Goal: Information Seeking & Learning: Learn about a topic

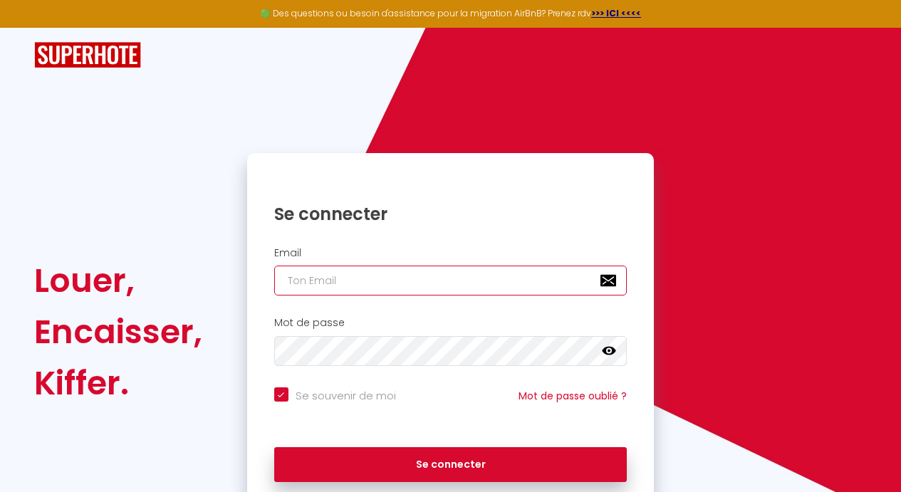
type input "[EMAIL_ADDRESS][DOMAIN_NAME]"
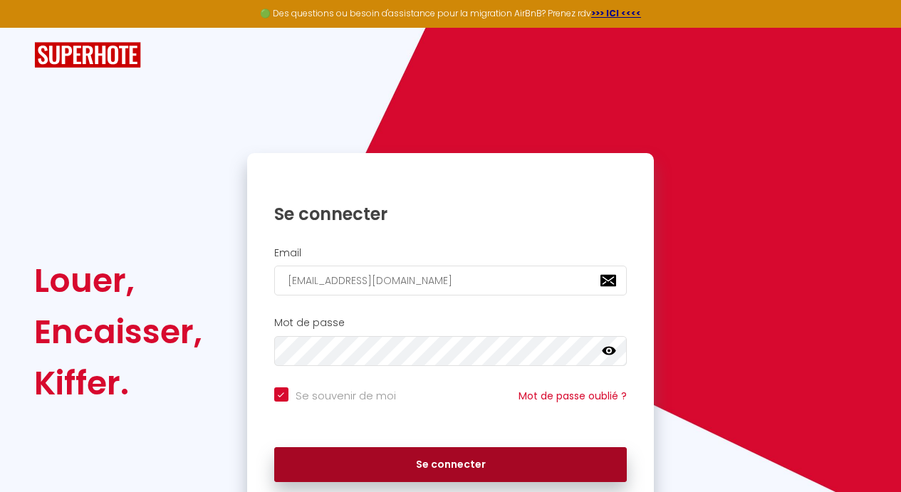
click at [443, 464] on button "Se connecter" at bounding box center [450, 465] width 353 height 36
checkbox input "true"
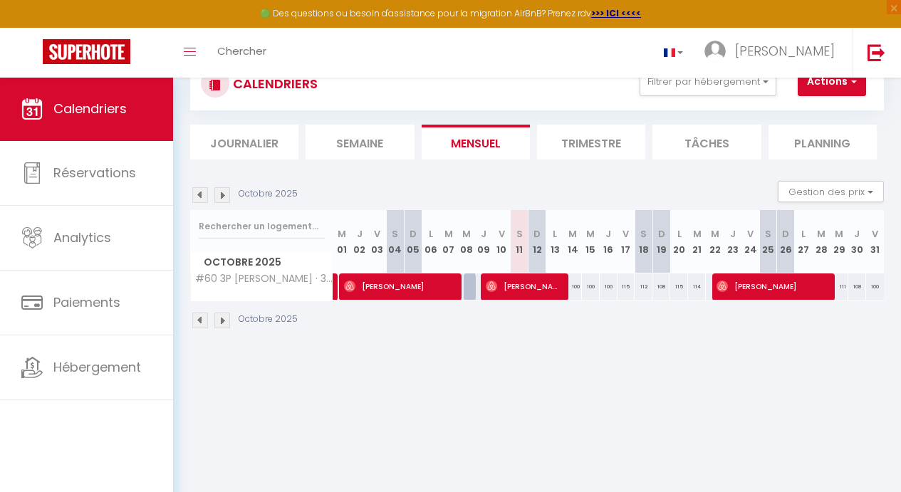
scroll to position [50, 0]
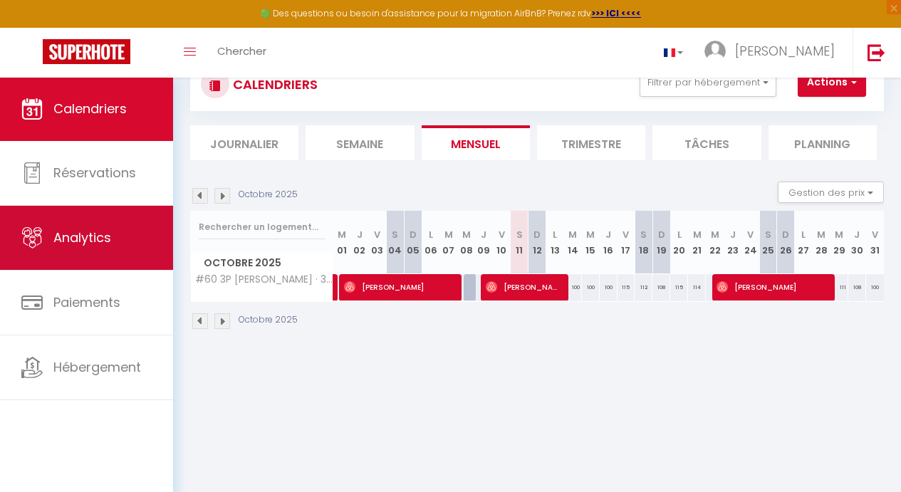
click at [97, 240] on span "Analytics" at bounding box center [82, 238] width 58 height 18
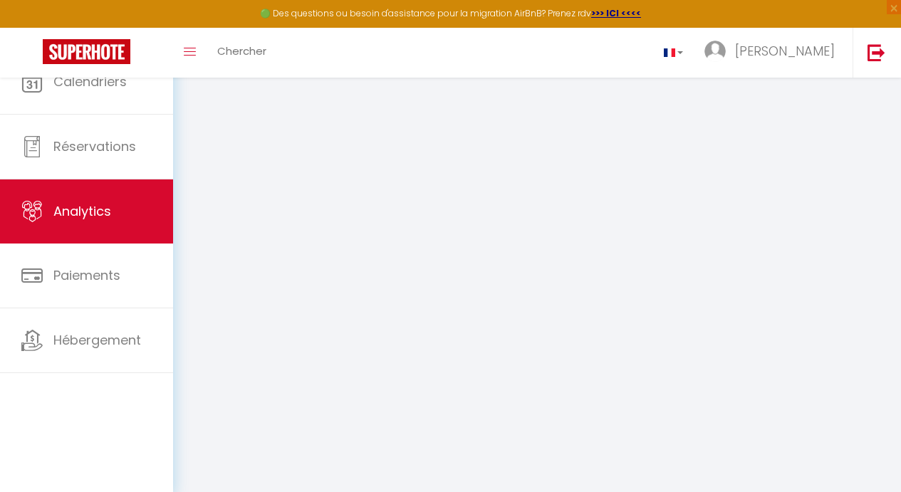
select select "2025"
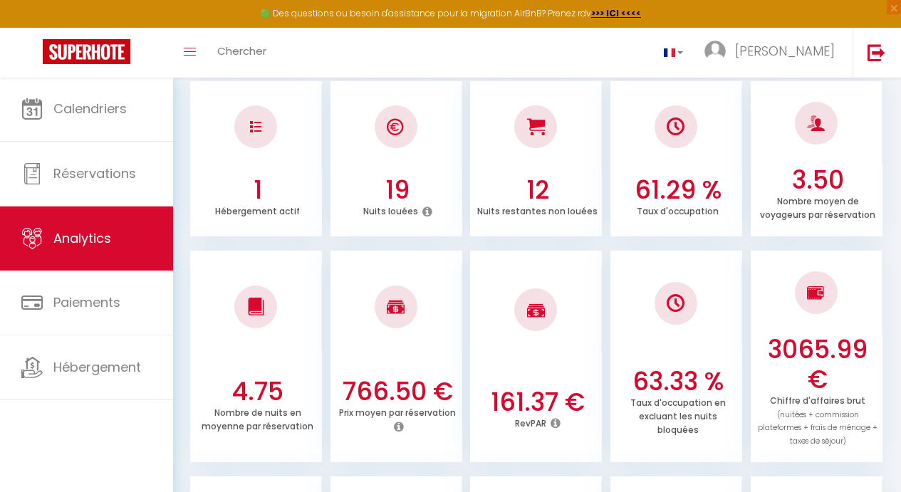
scroll to position [231, 0]
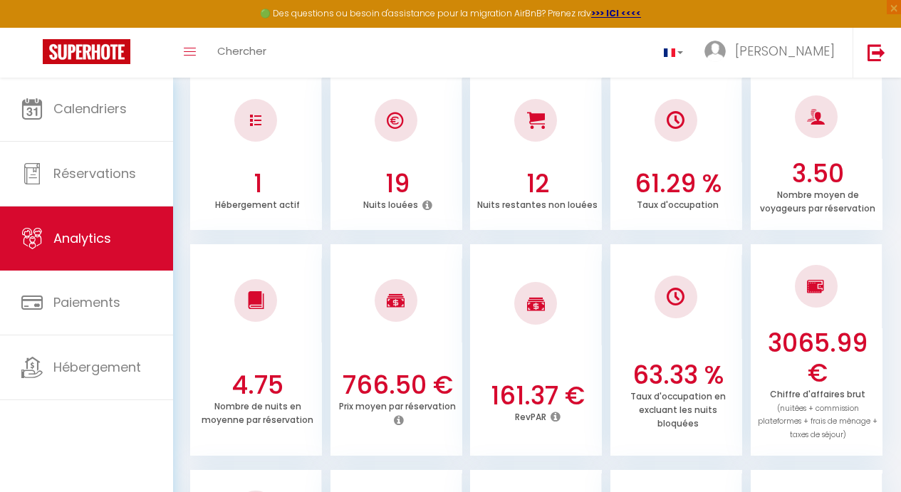
click at [556, 412] on icon at bounding box center [556, 416] width 10 height 11
click at [542, 349] on li "161.37 € RevPAR" at bounding box center [536, 350] width 132 height 212
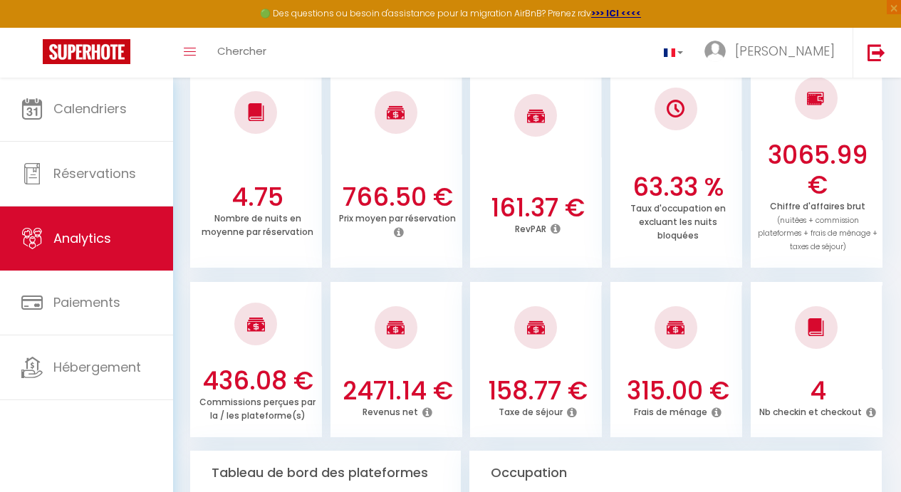
scroll to position [419, 0]
click at [425, 407] on icon at bounding box center [427, 412] width 10 height 11
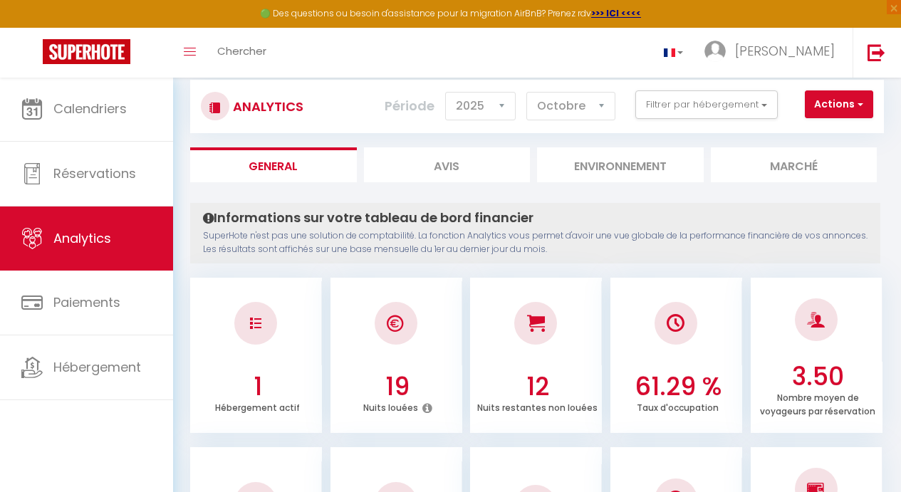
scroll to position [32, 0]
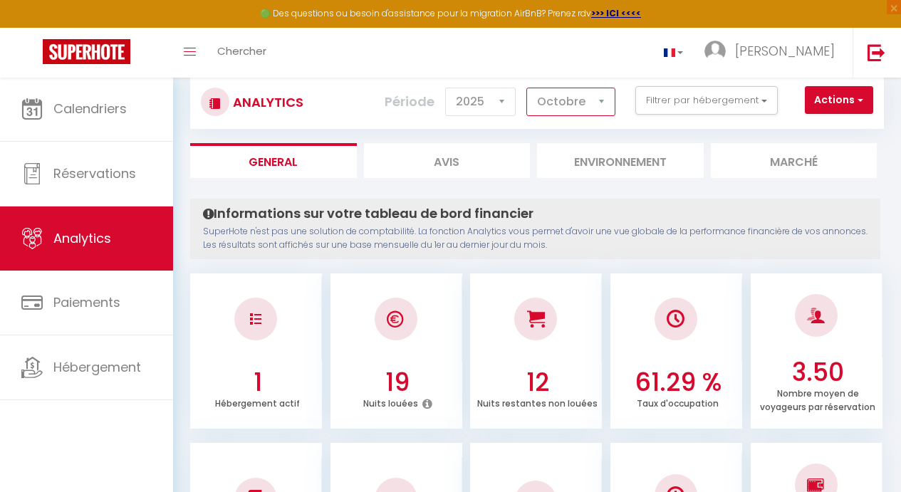
select select "9"
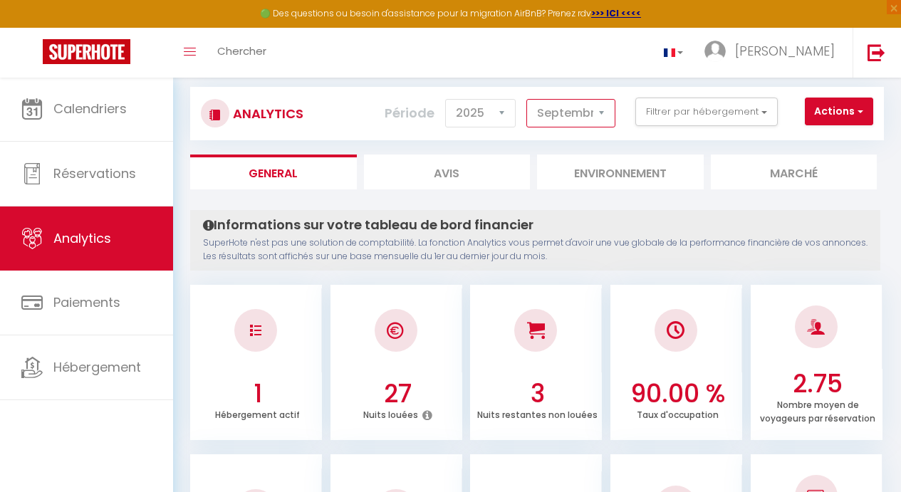
scroll to position [21, 0]
click at [458, 165] on li "Avis" at bounding box center [447, 171] width 167 height 35
select select "2025"
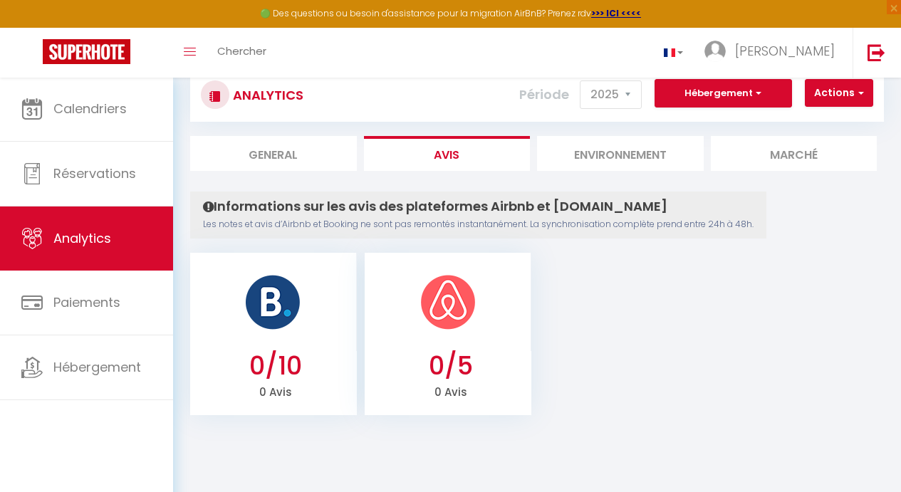
scroll to position [44, 0]
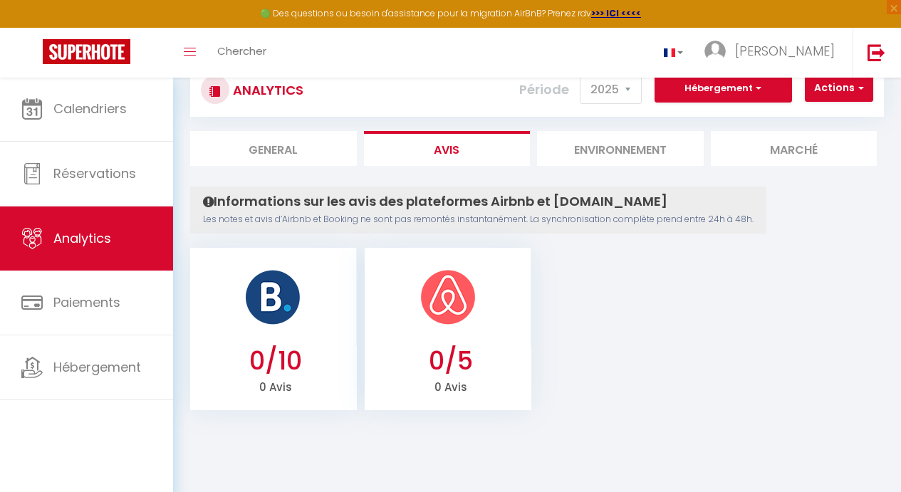
click at [597, 148] on li "Environnement" at bounding box center [620, 148] width 167 height 35
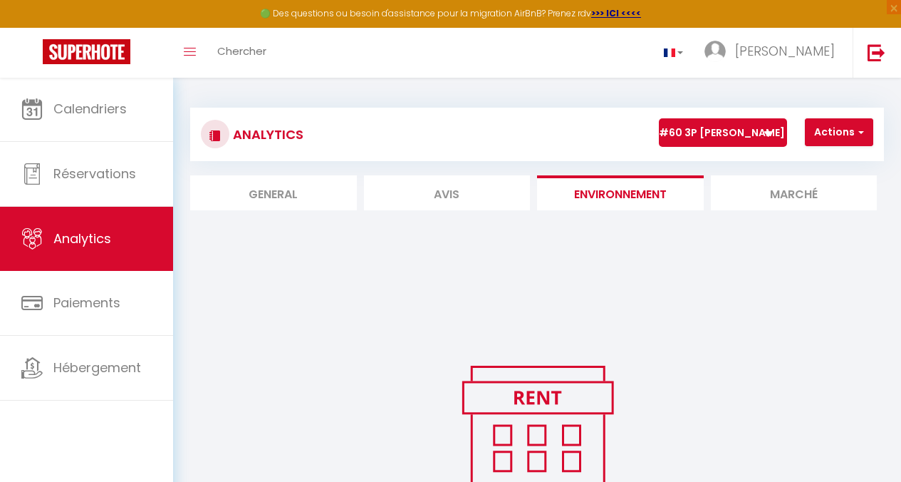
click at [779, 195] on li "Marché" at bounding box center [794, 192] width 167 height 35
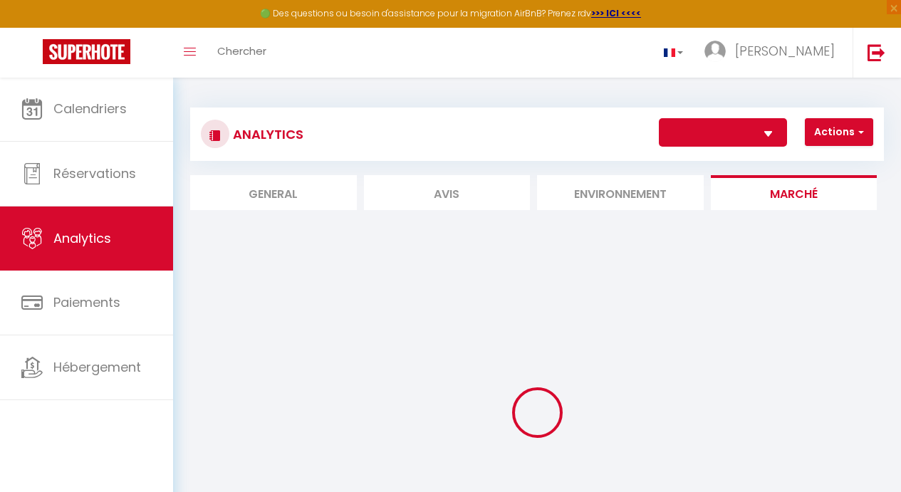
select select "72736"
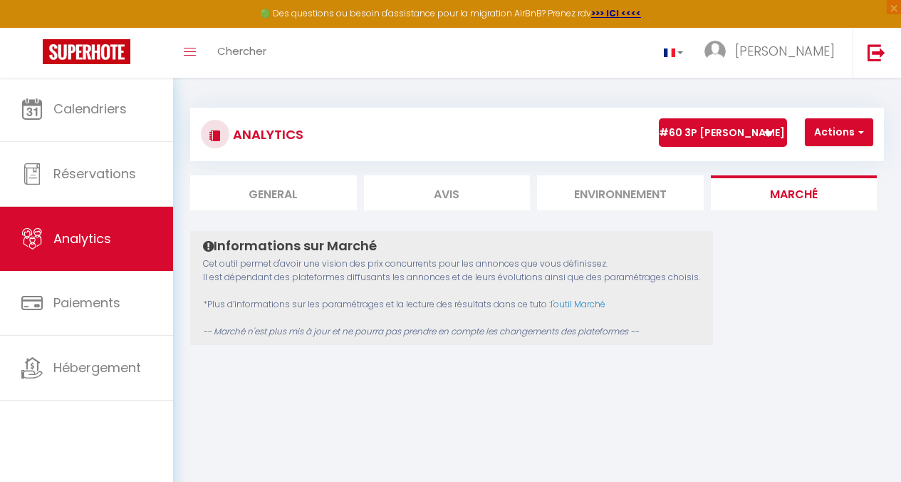
click at [422, 198] on li "Avis" at bounding box center [447, 192] width 167 height 35
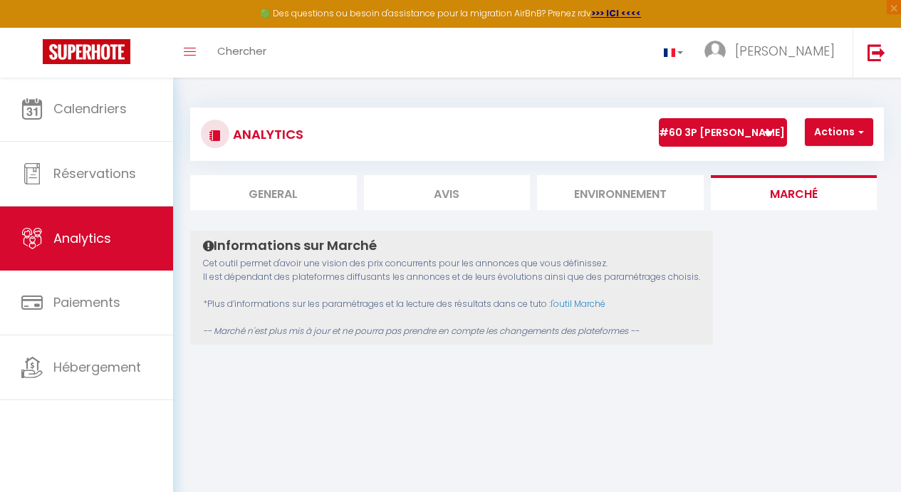
select select "2025"
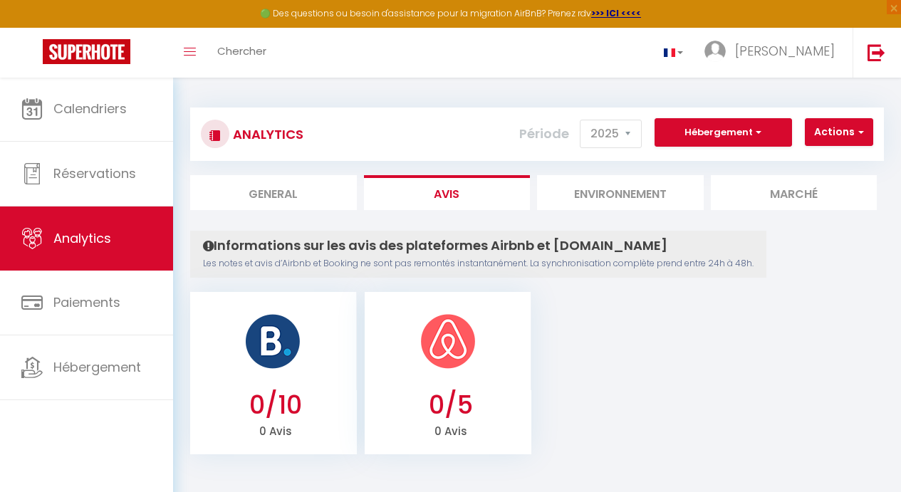
click at [293, 195] on li "General" at bounding box center [273, 192] width 167 height 35
select select "2025"
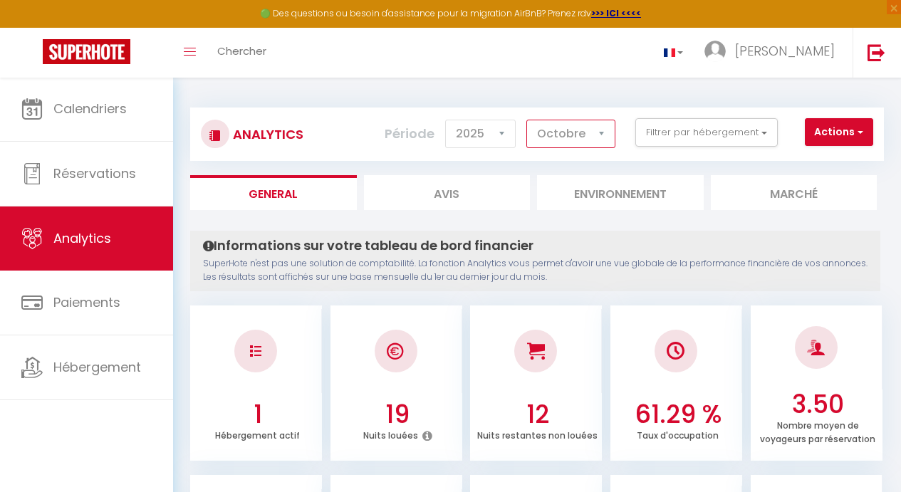
select select "9"
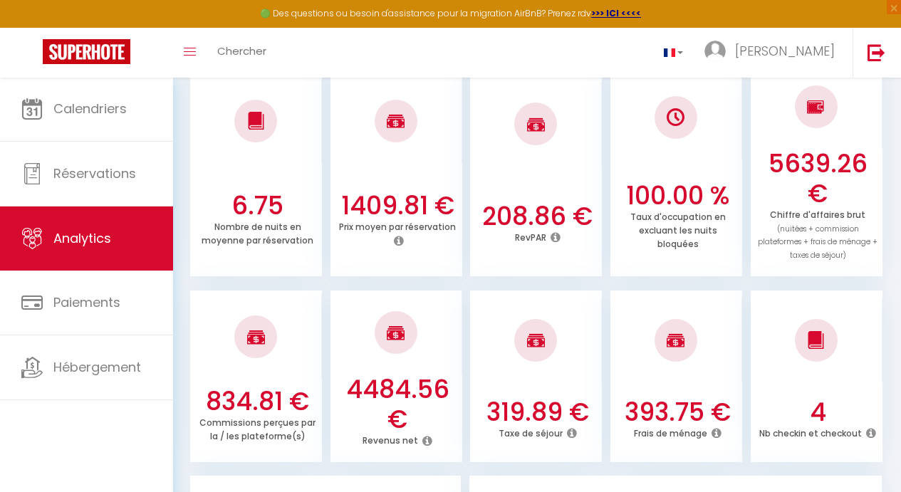
scroll to position [411, 0]
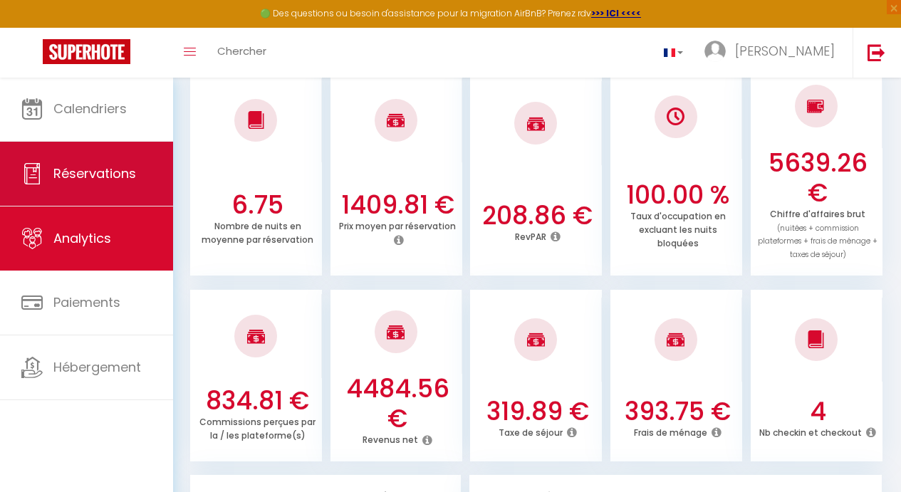
click at [88, 176] on span "Réservations" at bounding box center [94, 174] width 83 height 18
select select "not_cancelled"
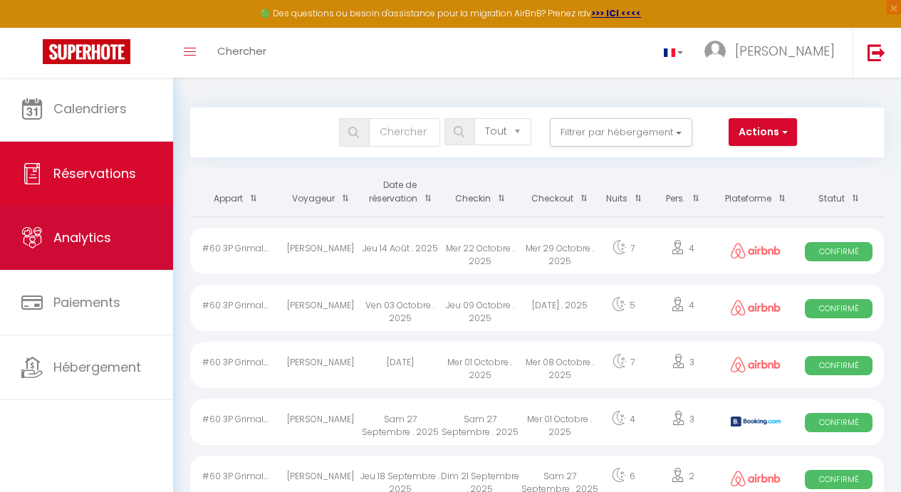
click at [81, 234] on span "Analytics" at bounding box center [82, 238] width 58 height 18
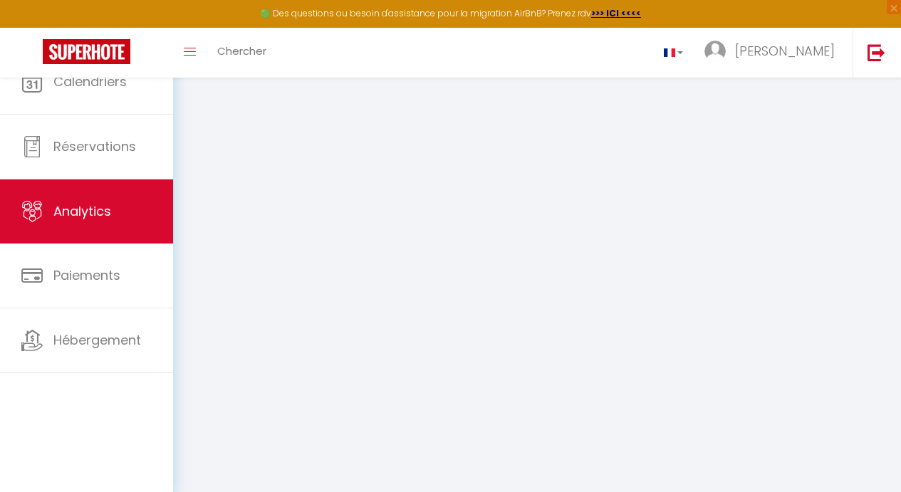
select select "2025"
select select "10"
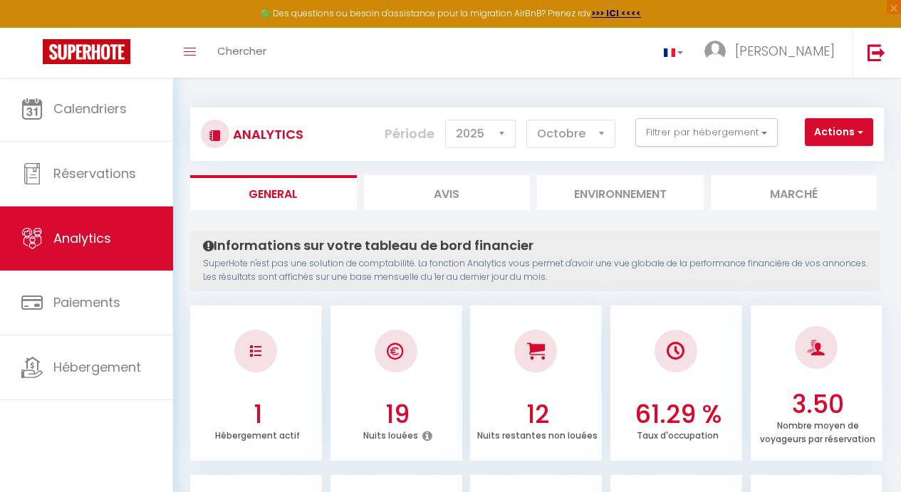
click at [651, 187] on li "Environnement" at bounding box center [620, 192] width 167 height 35
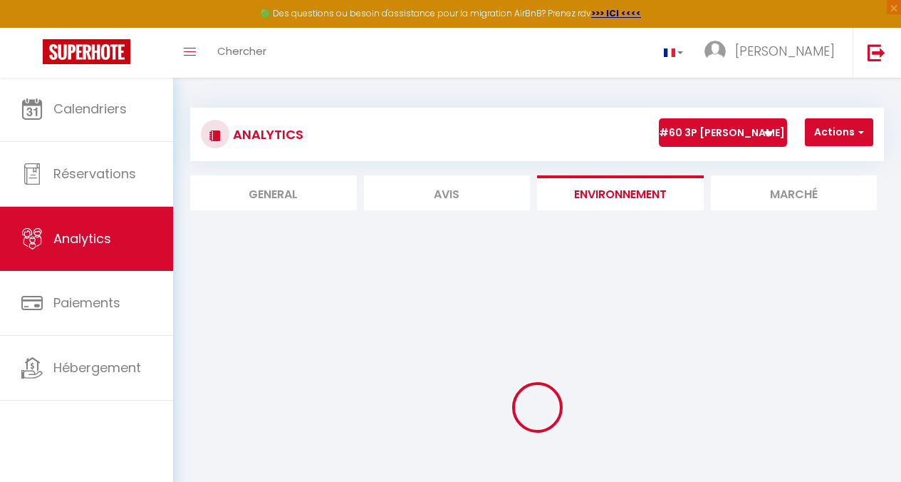
click at [286, 189] on li "General" at bounding box center [273, 192] width 167 height 35
select select "2025"
select select "10"
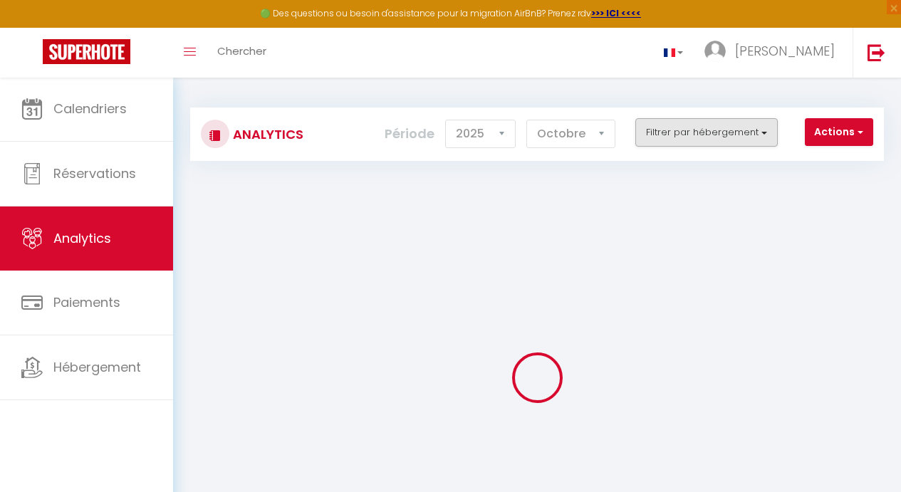
click at [757, 129] on button "Filtrer par hébergement" at bounding box center [706, 132] width 142 height 28
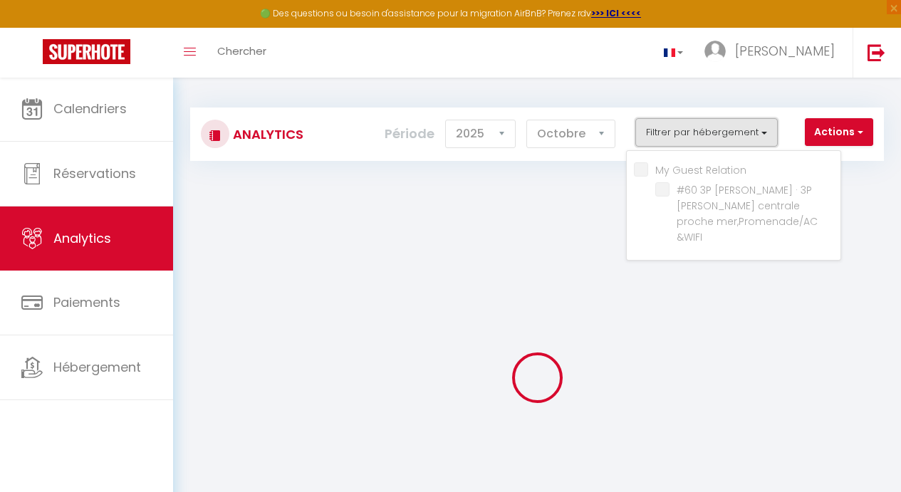
checkbox Relation "false"
checkbox \&WIFI "false"
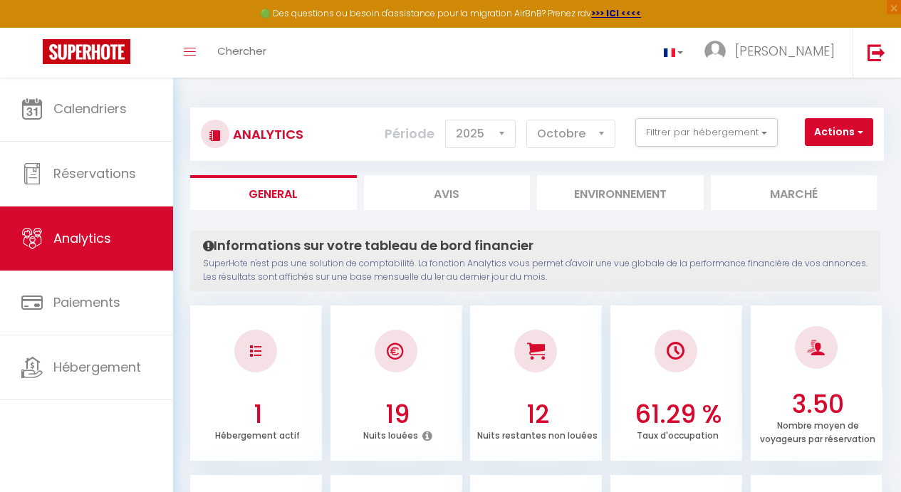
click at [858, 130] on span "button" at bounding box center [859, 132] width 9 height 14
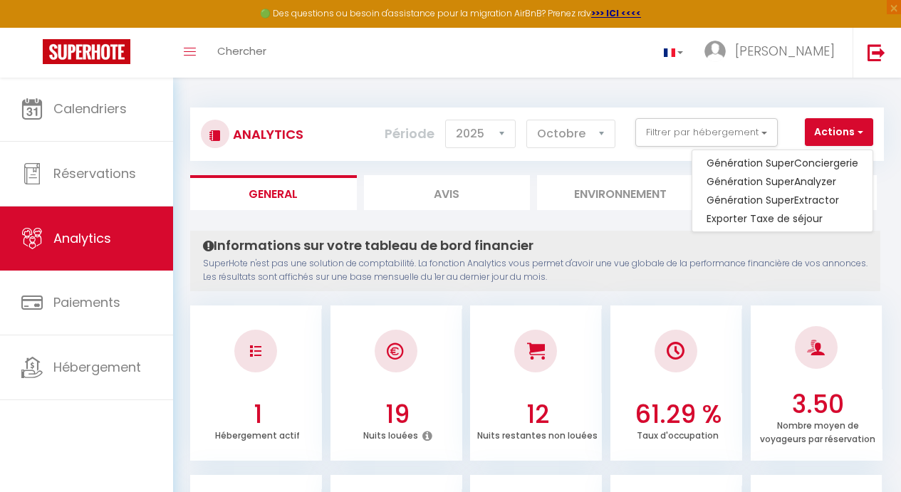
click at [677, 101] on div "Analytics Actions Génération SuperConciergerie Génération SuperAnalyzer Générat…" at bounding box center [537, 127] width 694 height 67
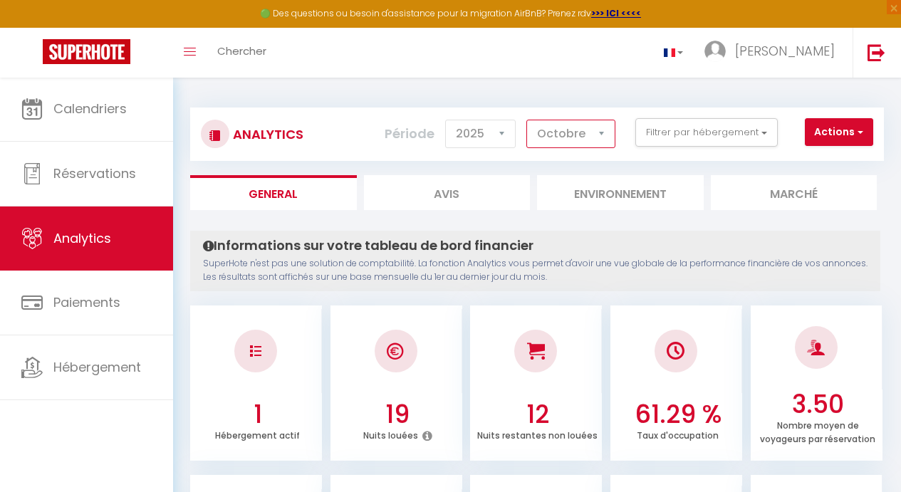
select select "9"
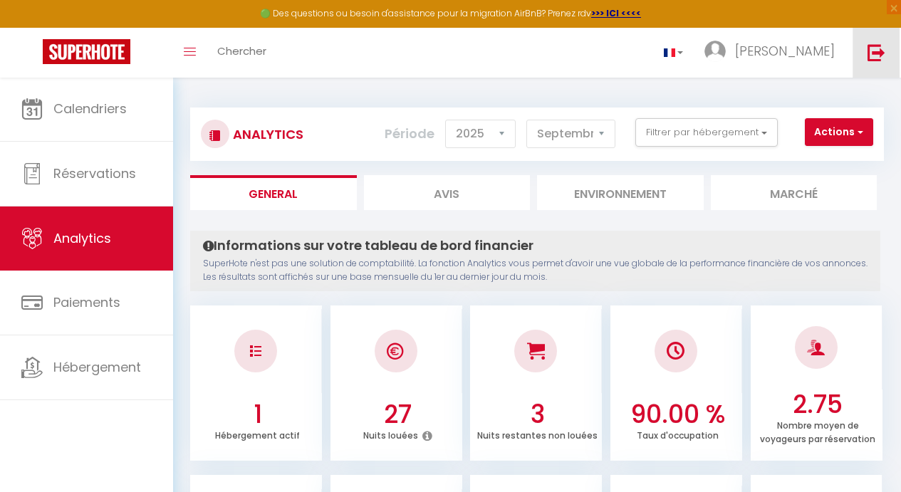
click at [870, 54] on img at bounding box center [877, 52] width 18 height 18
